Goal: Transaction & Acquisition: Book appointment/travel/reservation

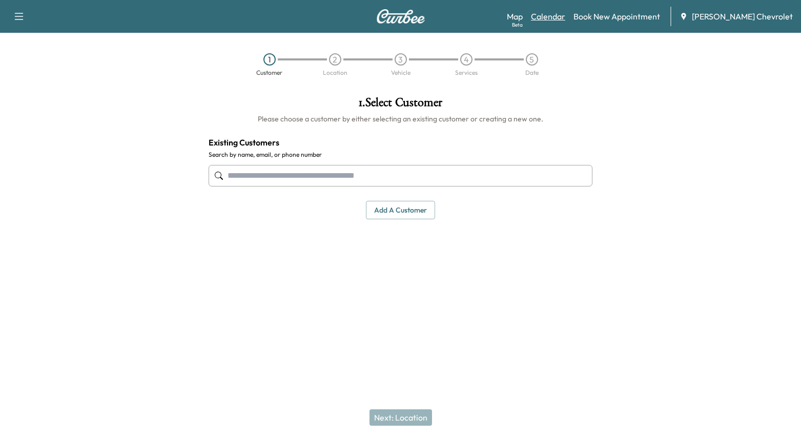
click at [557, 18] on link "Calendar" at bounding box center [548, 16] width 34 height 12
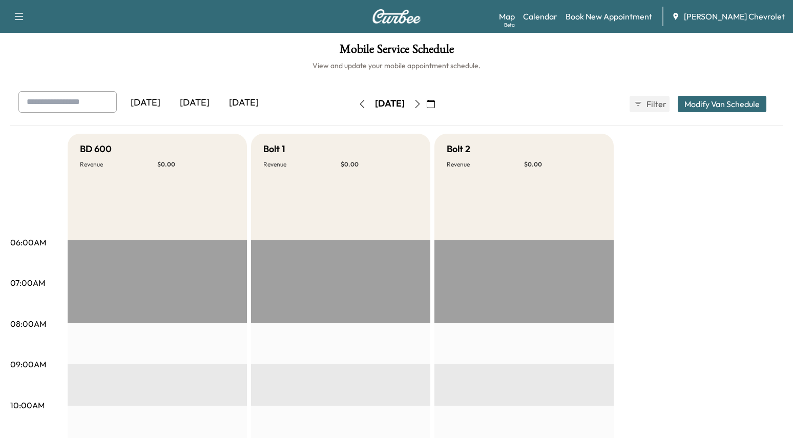
click at [439, 108] on button "button" at bounding box center [430, 104] width 17 height 16
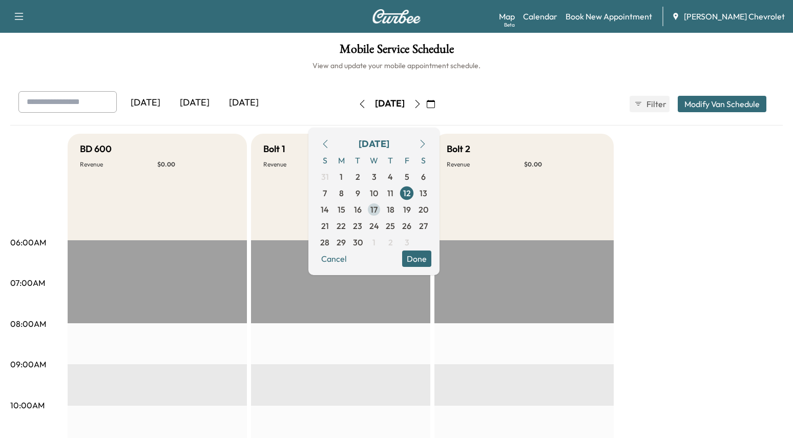
click at [377, 209] on span "17" at bounding box center [373, 209] width 7 height 12
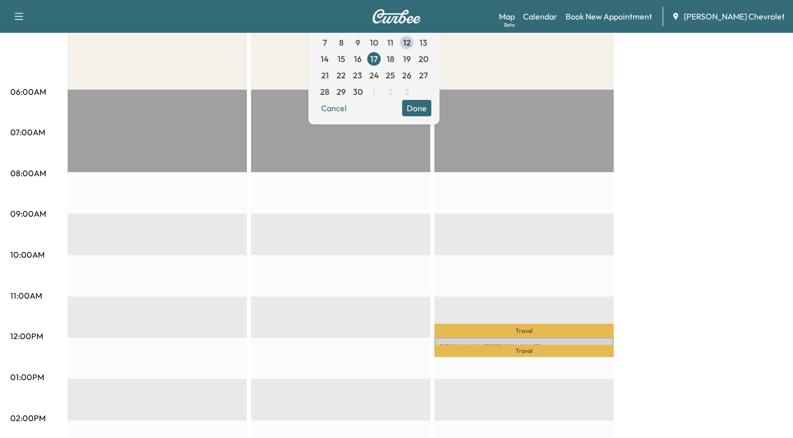
scroll to position [154, 0]
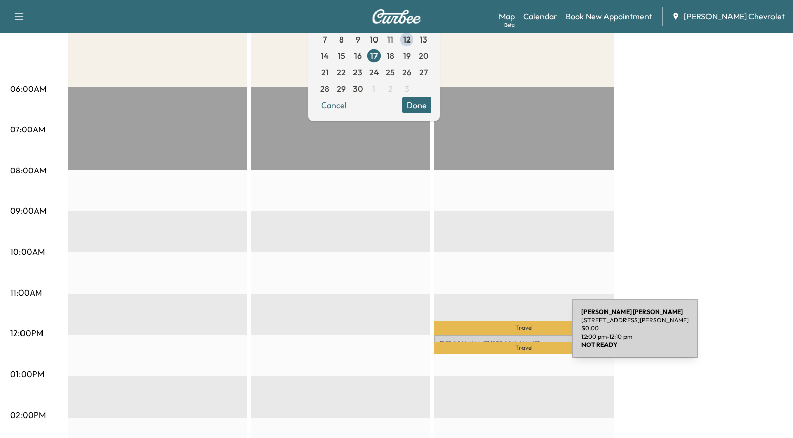
click at [495, 334] on div "[PERSON_NAME] [STREET_ADDRESS][PERSON_NAME] $ 0.00 12:00 pm - 12:10 pm" at bounding box center [523, 339] width 179 height 10
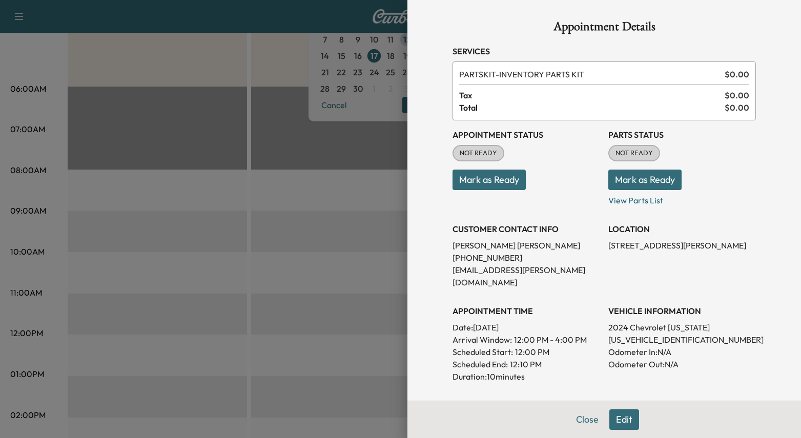
click at [113, 50] on div at bounding box center [400, 219] width 801 height 438
